Goal: Navigation & Orientation: Find specific page/section

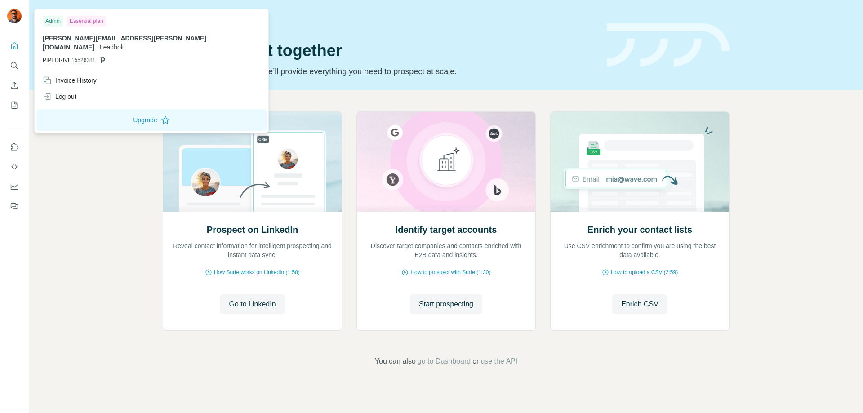
click at [16, 19] on img at bounding box center [14, 16] width 14 height 14
click at [13, 47] on icon "Quick start" at bounding box center [14, 45] width 9 height 9
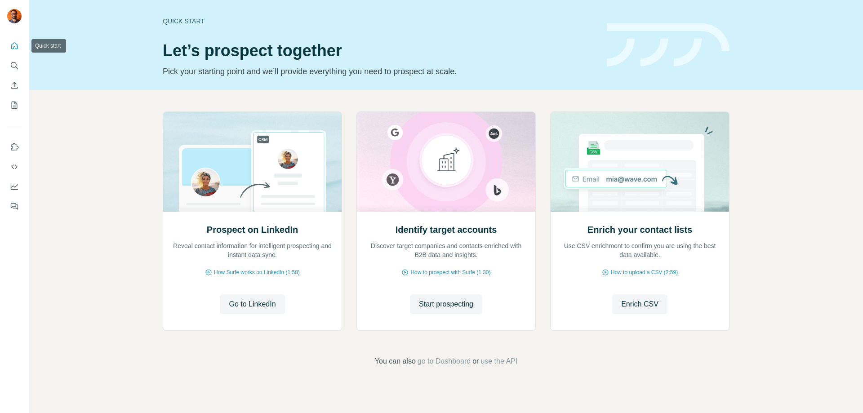
click at [13, 47] on icon "Quick start" at bounding box center [14, 45] width 9 height 9
click at [16, 47] on icon "Quick start" at bounding box center [14, 45] width 9 height 9
click at [14, 70] on icon "Search" at bounding box center [14, 65] width 9 height 9
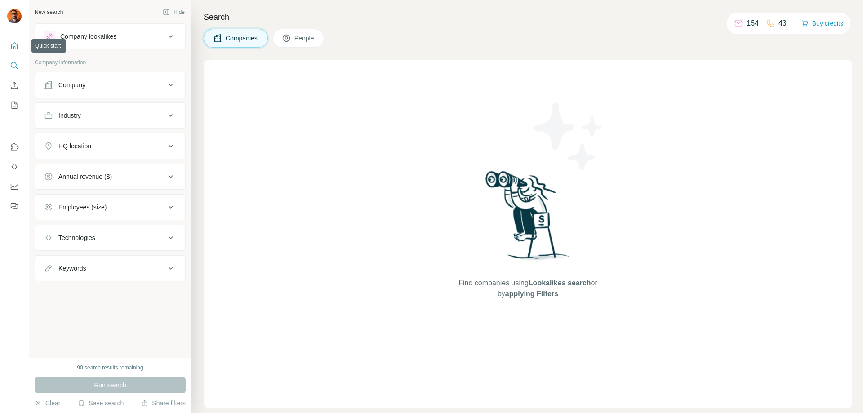
click at [16, 49] on icon "Quick start" at bounding box center [14, 45] width 7 height 7
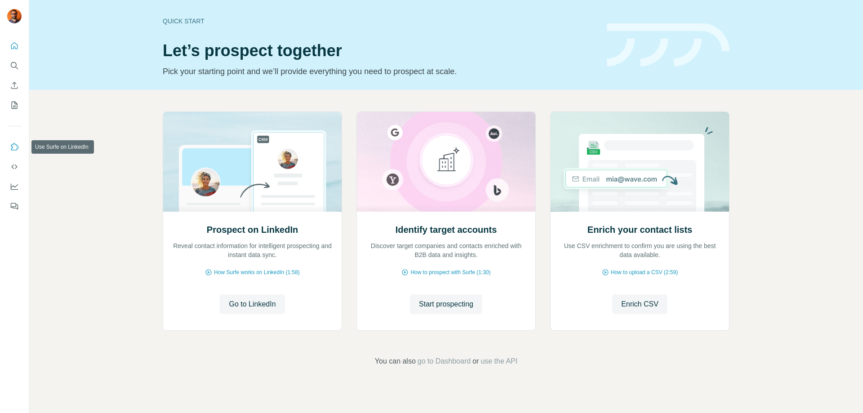
click at [9, 150] on button "Use Surfe on LinkedIn" at bounding box center [14, 147] width 14 height 16
click at [13, 144] on icon "Use Surfe on LinkedIn" at bounding box center [15, 146] width 8 height 7
click at [17, 144] on icon "Use Surfe on LinkedIn" at bounding box center [14, 147] width 9 height 9
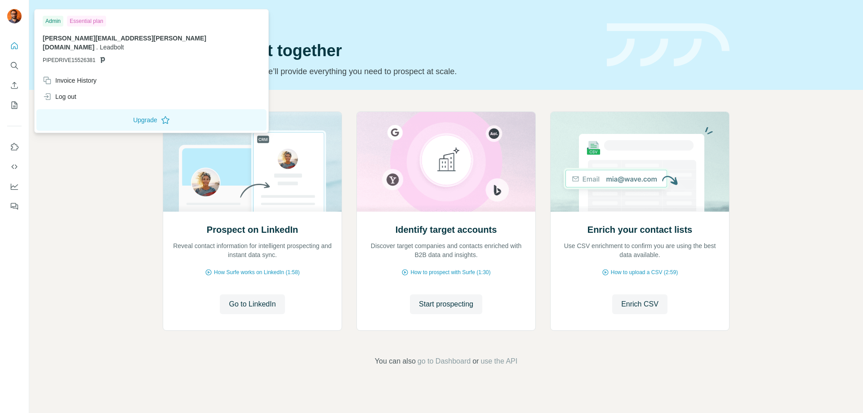
click at [13, 20] on img at bounding box center [14, 16] width 14 height 14
click at [16, 45] on icon "Quick start" at bounding box center [14, 45] width 9 height 9
click at [14, 13] on img at bounding box center [14, 16] width 14 height 14
click at [13, 4] on div at bounding box center [16, 18] width 26 height 30
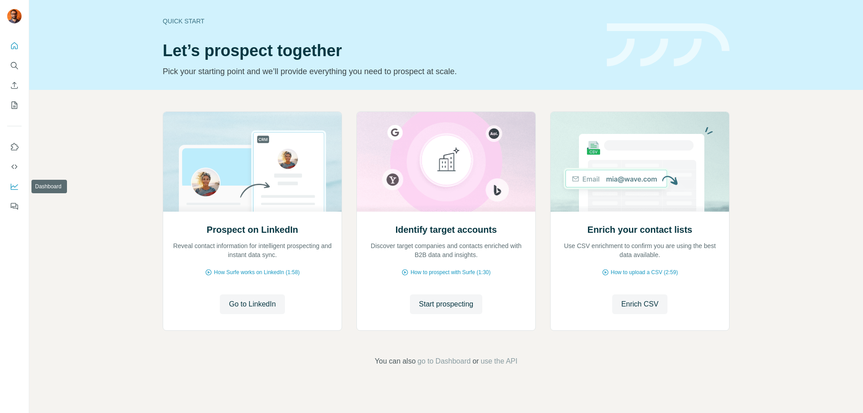
click at [13, 188] on icon "Dashboard" at bounding box center [14, 186] width 9 height 9
